Goal: Task Accomplishment & Management: Manage account settings

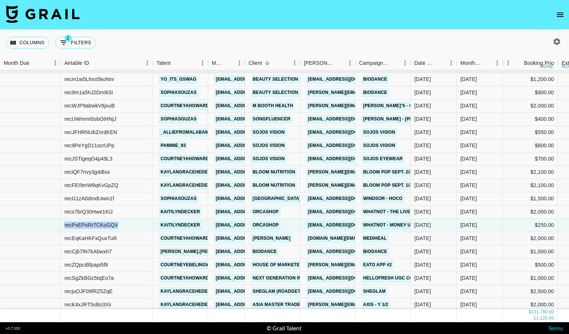
scroll to position [810, 0]
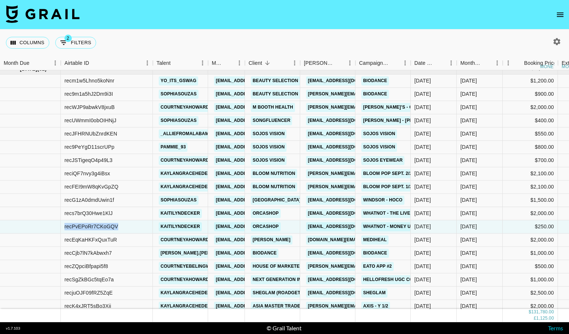
click at [559, 16] on icon "open drawer" at bounding box center [560, 15] width 7 height 4
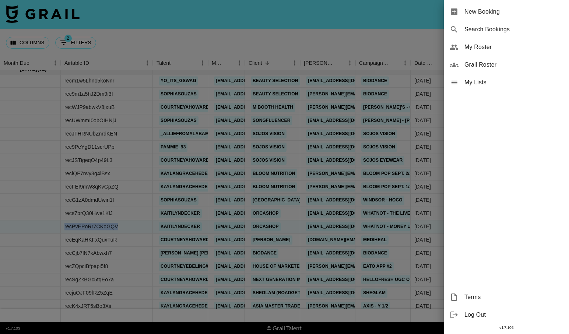
click at [492, 45] on span "My Roster" at bounding box center [514, 47] width 99 height 9
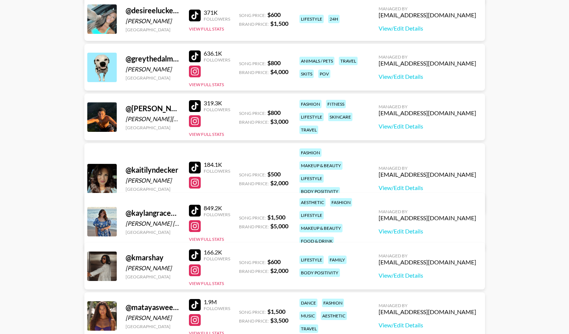
scroll to position [470, 0]
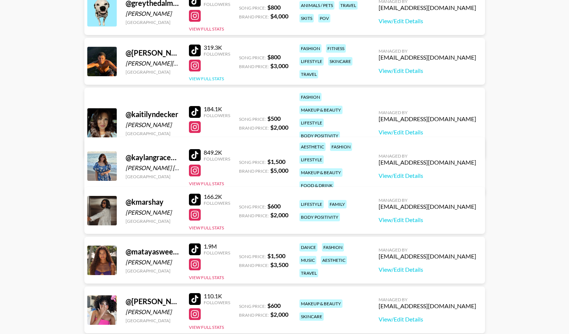
click at [202, 81] on button "View Full Stats" at bounding box center [206, 79] width 35 height 6
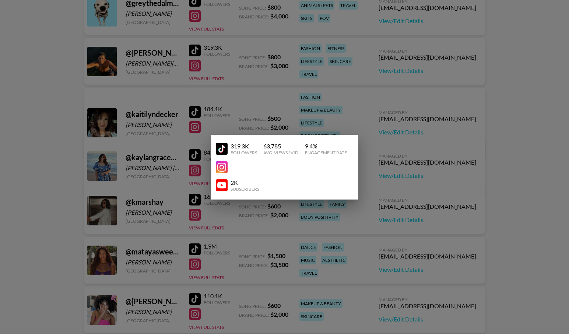
click at [277, 99] on div at bounding box center [284, 167] width 569 height 334
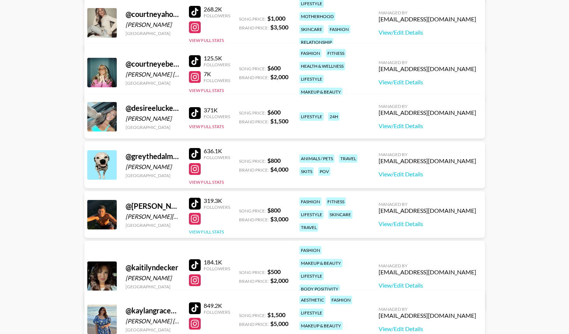
scroll to position [292, 0]
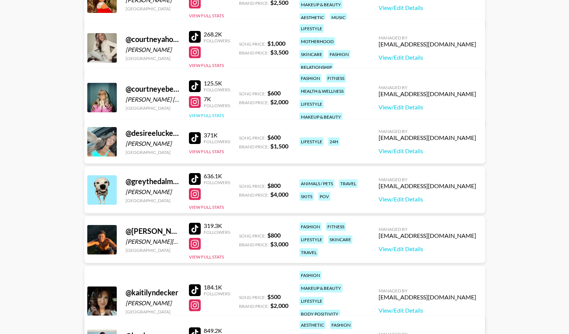
click at [203, 113] on button "View Full Stats" at bounding box center [206, 116] width 35 height 6
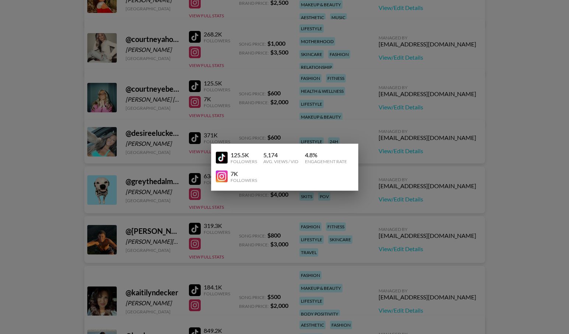
click at [158, 162] on div at bounding box center [284, 167] width 569 height 334
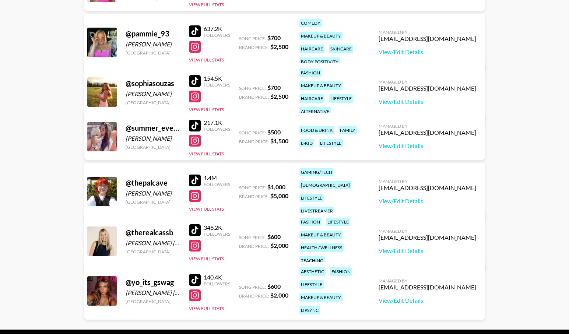
scroll to position [818, 0]
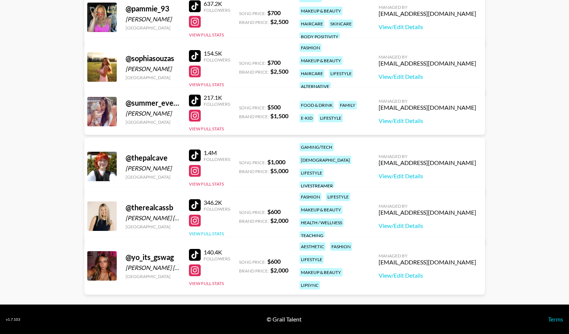
click at [202, 231] on button "View Full Stats" at bounding box center [206, 234] width 35 height 6
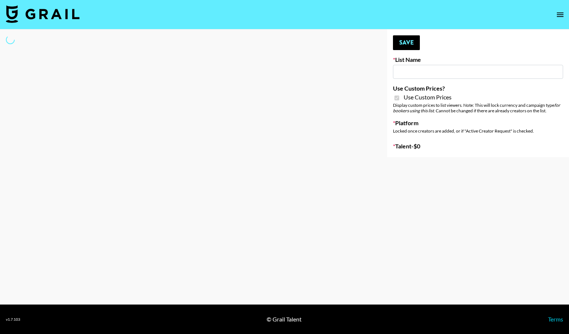
type input "Amaxy Beauty"
checkbox input "true"
select select "Brand"
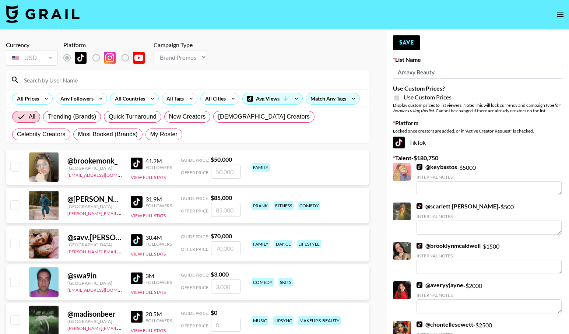
click at [135, 77] on input at bounding box center [192, 80] width 345 height 12
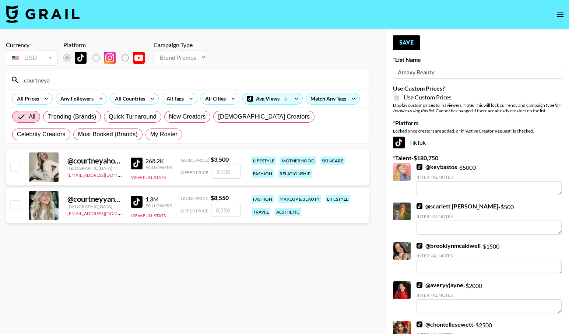
type input "courtneya"
click at [13, 164] on input "checkbox" at bounding box center [14, 166] width 9 height 9
checkbox input "true"
type input "3500"
click at [404, 41] on button "Save" at bounding box center [406, 42] width 27 height 15
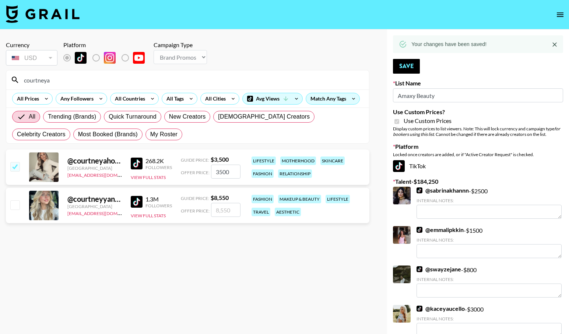
drag, startPoint x: 57, startPoint y: 79, endPoint x: 48, endPoint y: 79, distance: 8.8
click at [48, 79] on input "courtneya" at bounding box center [192, 80] width 345 height 12
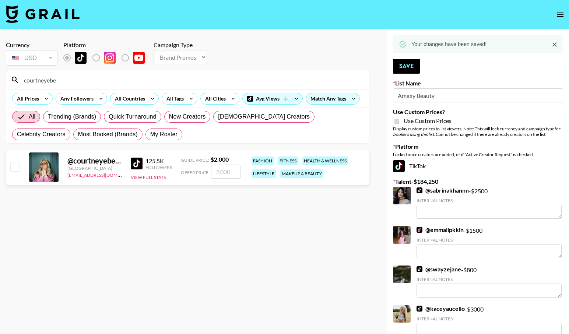
type input "courtneyebe"
click at [15, 167] on input "checkbox" at bounding box center [14, 166] width 9 height 9
checkbox input "true"
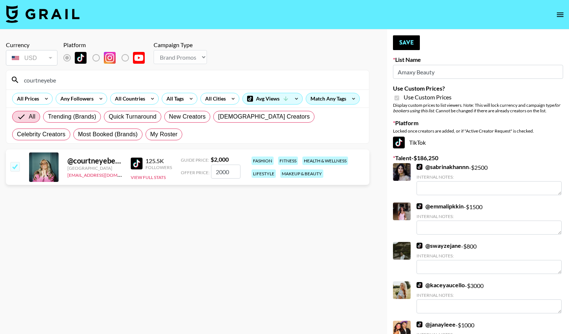
drag, startPoint x: 235, startPoint y: 170, endPoint x: 209, endPoint y: 170, distance: 25.4
click at [209, 170] on div "Offer Price: 2000" at bounding box center [211, 172] width 60 height 14
type input "150"
checkbox input "false"
checkbox input "true"
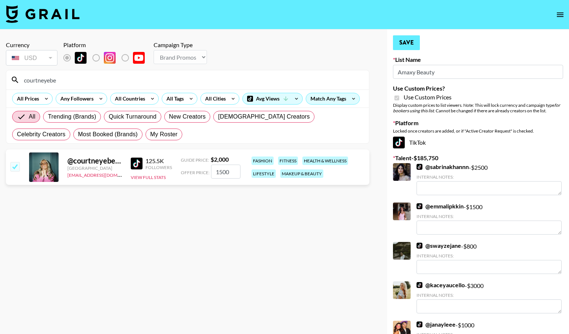
type input "1500"
click at [408, 43] on button "Save" at bounding box center [406, 42] width 27 height 15
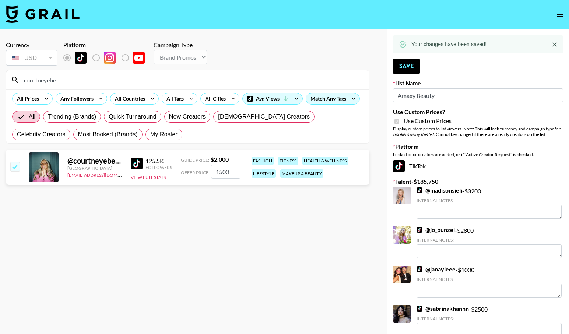
drag, startPoint x: 59, startPoint y: 77, endPoint x: 7, endPoint y: 77, distance: 51.6
click at [8, 77] on div "courtneyebe" at bounding box center [187, 79] width 363 height 19
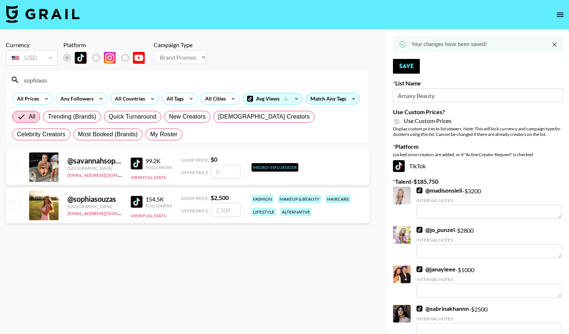
type input "sophiaso"
click at [14, 208] on input "checkbox" at bounding box center [14, 204] width 9 height 9
checkbox input "true"
type input "2500"
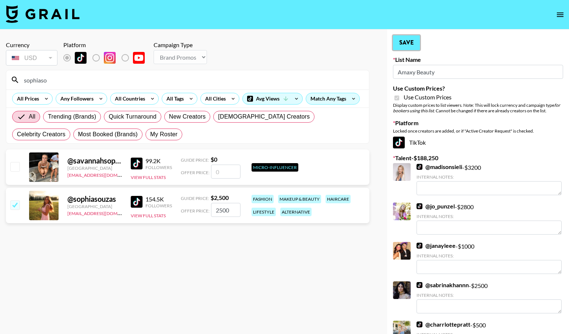
click at [407, 43] on button "Save" at bounding box center [406, 42] width 27 height 15
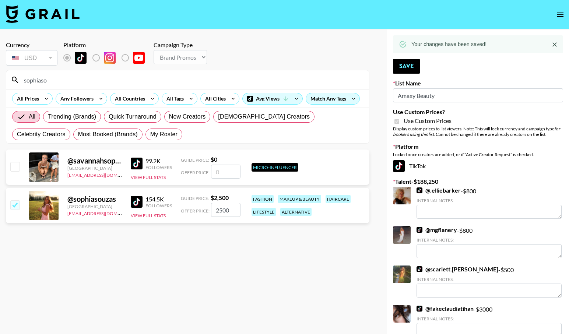
drag, startPoint x: 67, startPoint y: 80, endPoint x: 2, endPoint y: 78, distance: 64.5
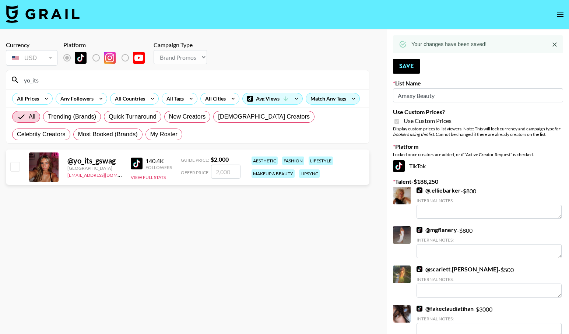
type input "yo_its"
click at [17, 165] on input "checkbox" at bounding box center [14, 166] width 9 height 9
checkbox input "true"
type input "2000"
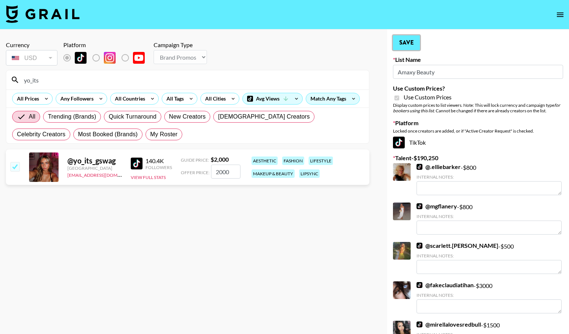
click at [405, 42] on button "Save" at bounding box center [406, 42] width 27 height 15
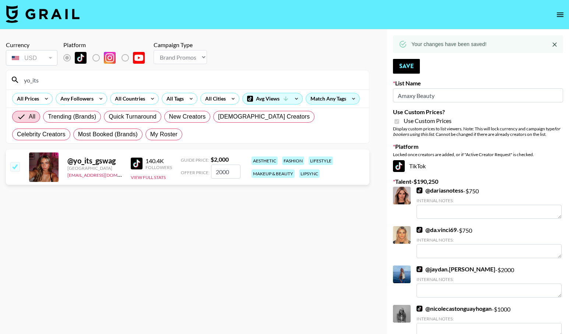
click at [47, 78] on input "yo_its" at bounding box center [192, 80] width 345 height 12
drag, startPoint x: 43, startPoint y: 82, endPoint x: 19, endPoint y: 78, distance: 23.9
click at [20, 79] on input "yo_its" at bounding box center [192, 80] width 345 height 12
type input "realca"
click at [19, 171] on input "checkbox" at bounding box center [14, 166] width 9 height 9
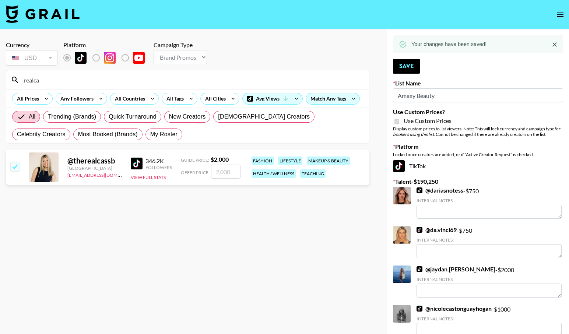
checkbox input "true"
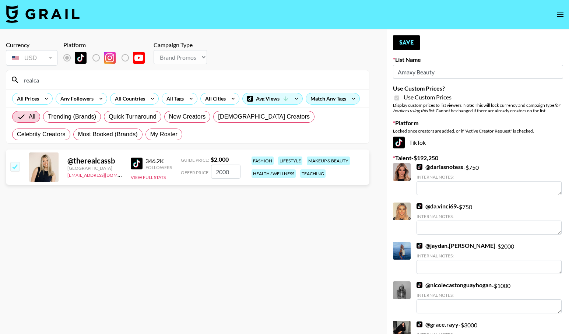
click at [236, 167] on input "2000" at bounding box center [225, 172] width 29 height 14
drag, startPoint x: 235, startPoint y: 168, endPoint x: 208, endPoint y: 168, distance: 27.3
click at [208, 168] on div "Offer Price: 2000" at bounding box center [211, 172] width 60 height 14
drag, startPoint x: 233, startPoint y: 173, endPoint x: 209, endPoint y: 172, distance: 24.3
click at [209, 173] on div "Offer Price: 2000" at bounding box center [211, 172] width 60 height 14
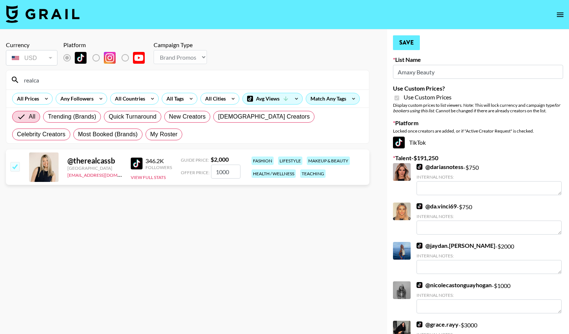
type input "1000"
click at [401, 45] on button "Save" at bounding box center [406, 42] width 27 height 15
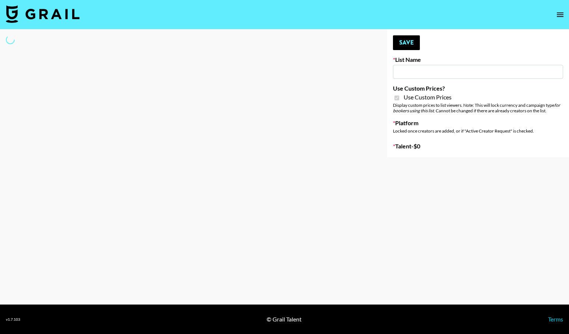
type input "Sleep & Glow"
checkbox input "true"
select select "Brand"
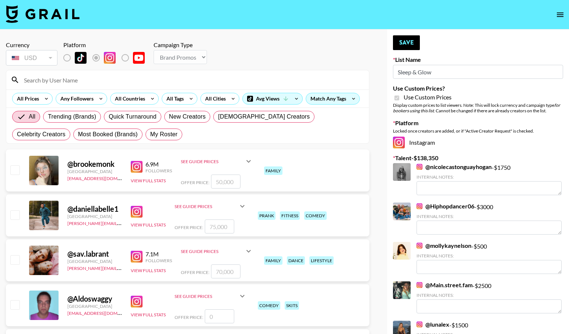
click at [62, 82] on input at bounding box center [192, 80] width 345 height 12
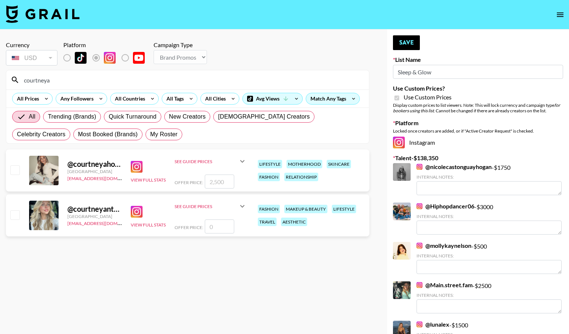
type input "courtneya"
click at [17, 173] on input "checkbox" at bounding box center [14, 169] width 9 height 9
checkbox input "true"
type input "2500"
click at [407, 43] on button "Save" at bounding box center [406, 42] width 27 height 15
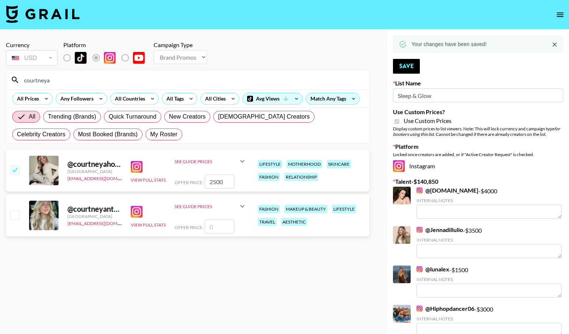
drag, startPoint x: 59, startPoint y: 80, endPoint x: 15, endPoint y: 77, distance: 44.7
click at [15, 77] on div "courtneya" at bounding box center [187, 79] width 363 height 19
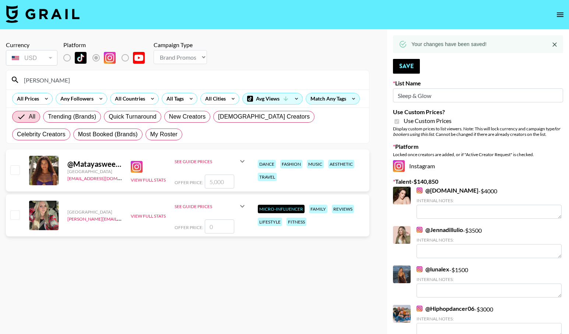
type input "[PERSON_NAME]"
click at [14, 171] on input "checkbox" at bounding box center [14, 169] width 9 height 9
checkbox input "true"
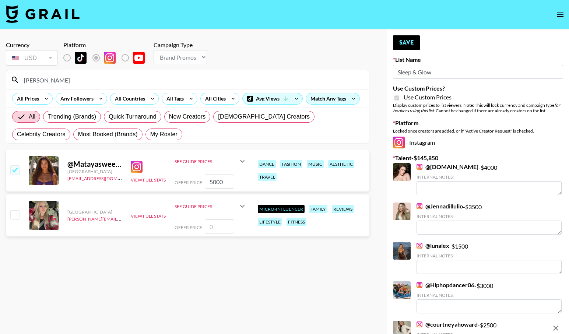
drag, startPoint x: 226, startPoint y: 185, endPoint x: 207, endPoint y: 182, distance: 19.4
click at [207, 182] on input "5000" at bounding box center [219, 182] width 29 height 14
type input "4000"
click at [405, 44] on button "Save" at bounding box center [406, 42] width 27 height 15
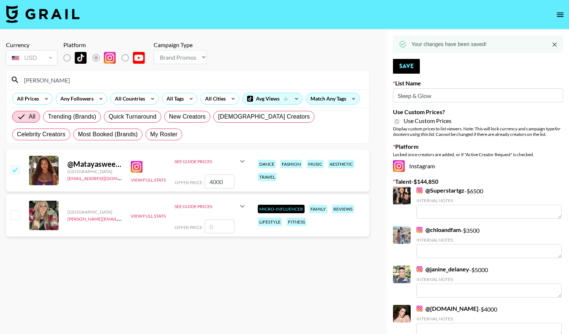
click at [149, 85] on input "[PERSON_NAME]" at bounding box center [192, 80] width 345 height 12
drag, startPoint x: 144, startPoint y: 84, endPoint x: -3, endPoint y: 78, distance: 146.8
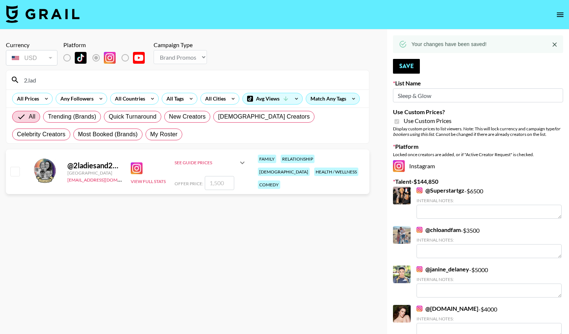
type input "2.lad"
click at [17, 170] on input "checkbox" at bounding box center [14, 171] width 9 height 9
checkbox input "true"
type input "1500"
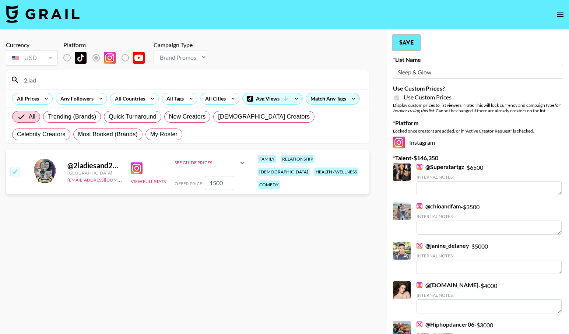
click at [413, 43] on button "Save" at bounding box center [406, 42] width 27 height 15
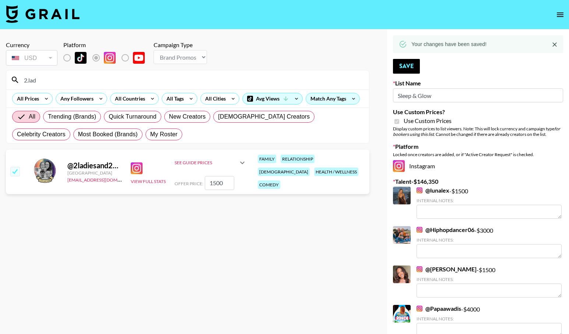
drag, startPoint x: 148, startPoint y: 79, endPoint x: -26, endPoint y: 77, distance: 173.6
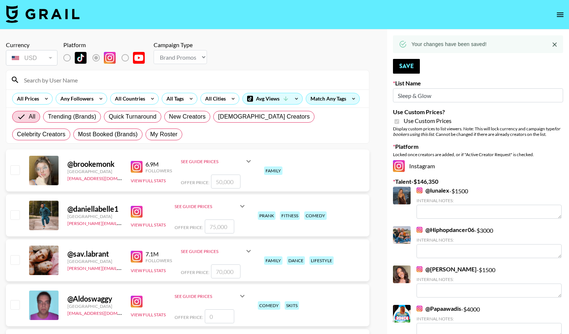
click at [144, 79] on input at bounding box center [192, 80] width 345 height 12
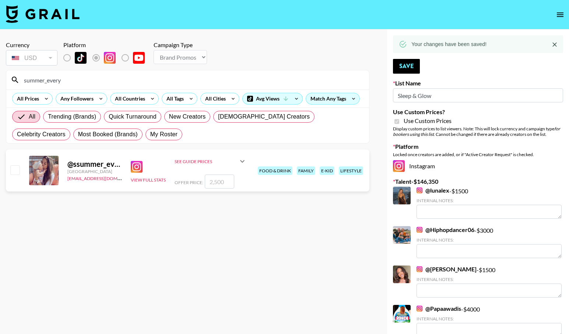
type input "summer_every"
click at [17, 168] on input "checkbox" at bounding box center [14, 169] width 9 height 9
checkbox input "true"
type input "2500"
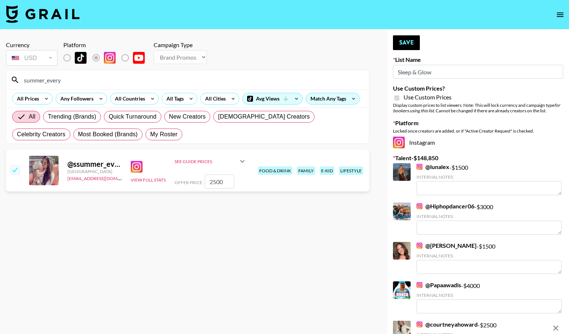
click at [231, 181] on input "2500" at bounding box center [219, 182] width 29 height 14
click at [405, 45] on button "Save" at bounding box center [406, 42] width 27 height 15
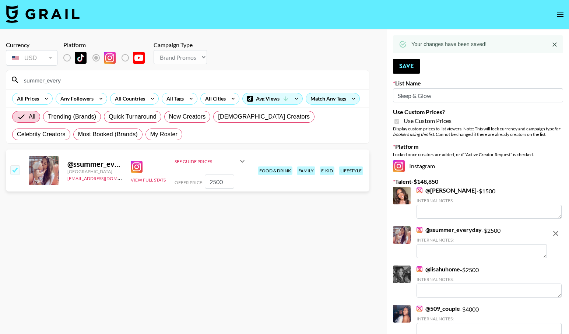
drag, startPoint x: 68, startPoint y: 84, endPoint x: 25, endPoint y: 80, distance: 42.9
click at [25, 80] on input "summer_every" at bounding box center [192, 80] width 345 height 12
type input "s"
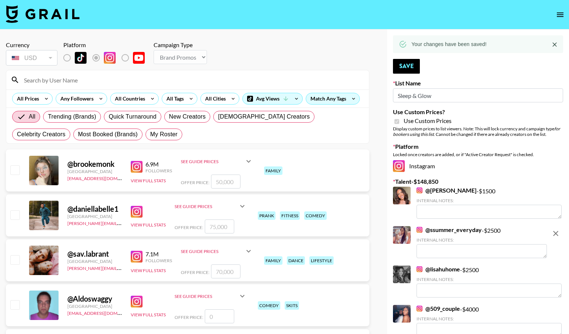
type input "a"
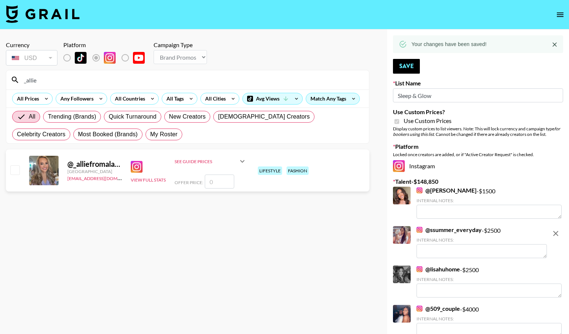
type input "_allie"
click at [15, 174] on input "checkbox" at bounding box center [14, 169] width 9 height 9
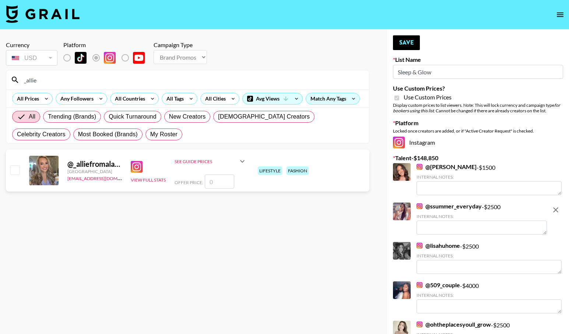
click at [15, 170] on input "checkbox" at bounding box center [14, 169] width 9 height 9
checkbox input "false"
drag, startPoint x: 140, startPoint y: 78, endPoint x: 10, endPoint y: 71, distance: 130.3
click at [10, 72] on div "_allie" at bounding box center [187, 79] width 363 height 19
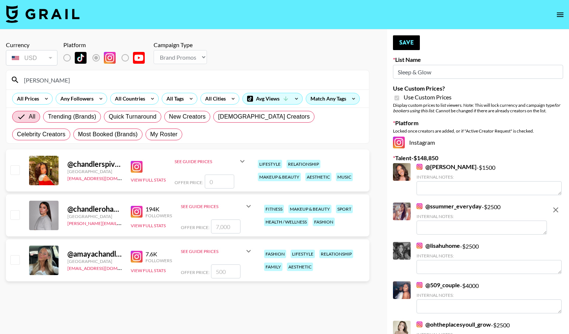
drag, startPoint x: 58, startPoint y: 83, endPoint x: 14, endPoint y: 82, distance: 44.2
click at [14, 82] on div "[PERSON_NAME]" at bounding box center [187, 79] width 363 height 19
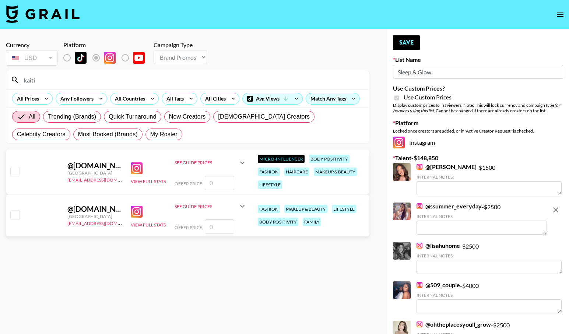
type input "kaitil"
